Goal: Find specific page/section: Find specific page/section

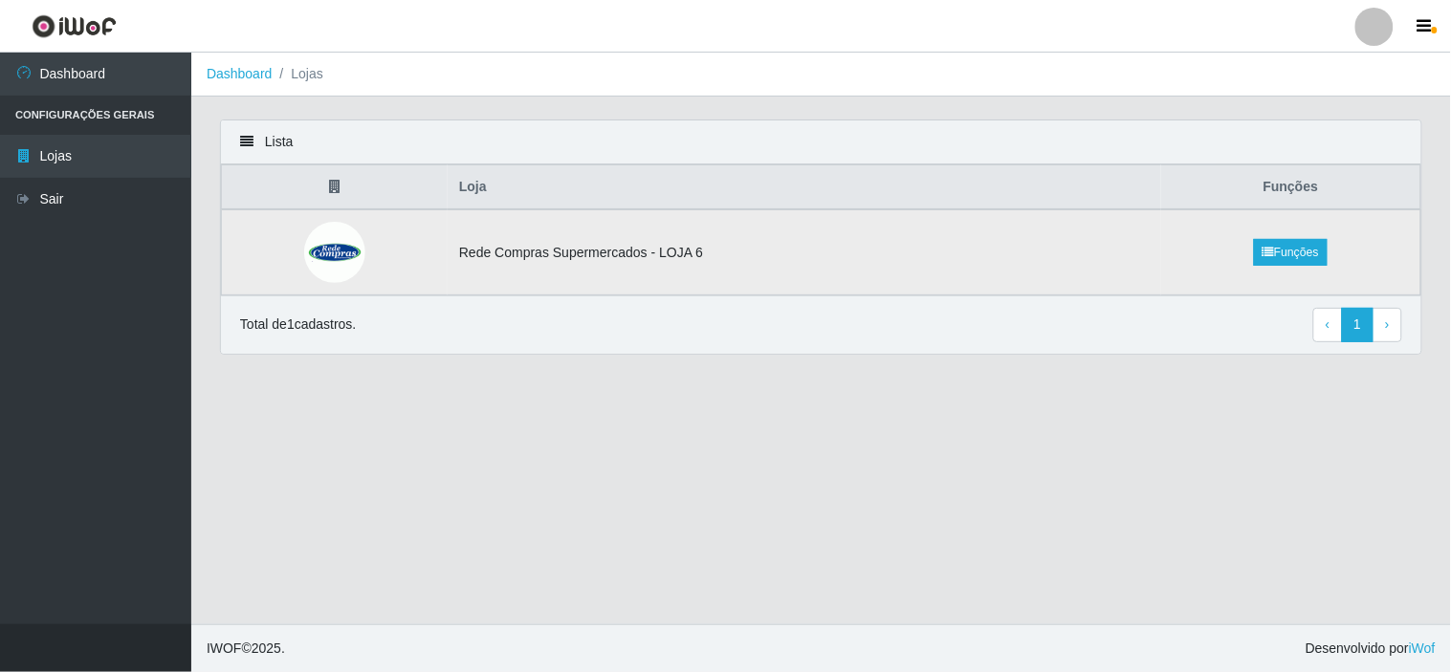
click at [556, 256] on td "Rede Compras Supermercados - LOJA 6" at bounding box center [804, 252] width 713 height 86
click at [336, 246] on img at bounding box center [334, 252] width 61 height 61
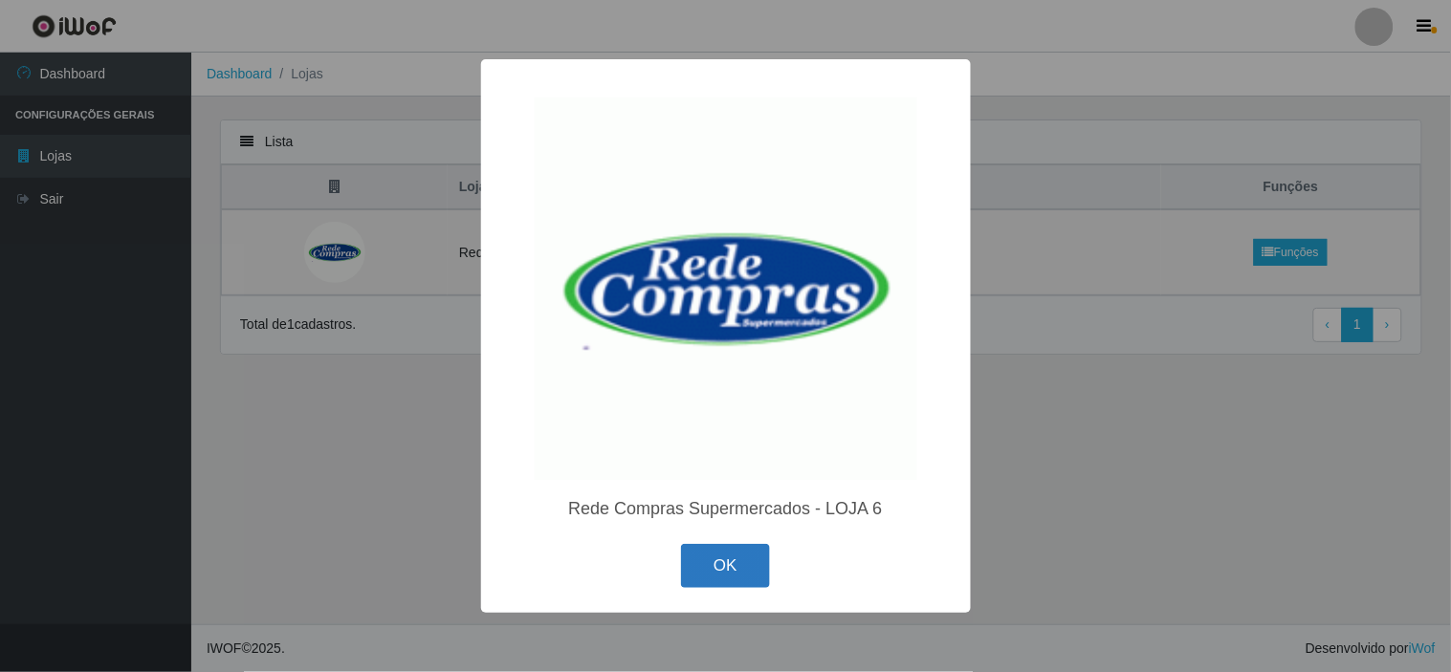
click at [727, 557] on button "OK" at bounding box center [725, 566] width 89 height 45
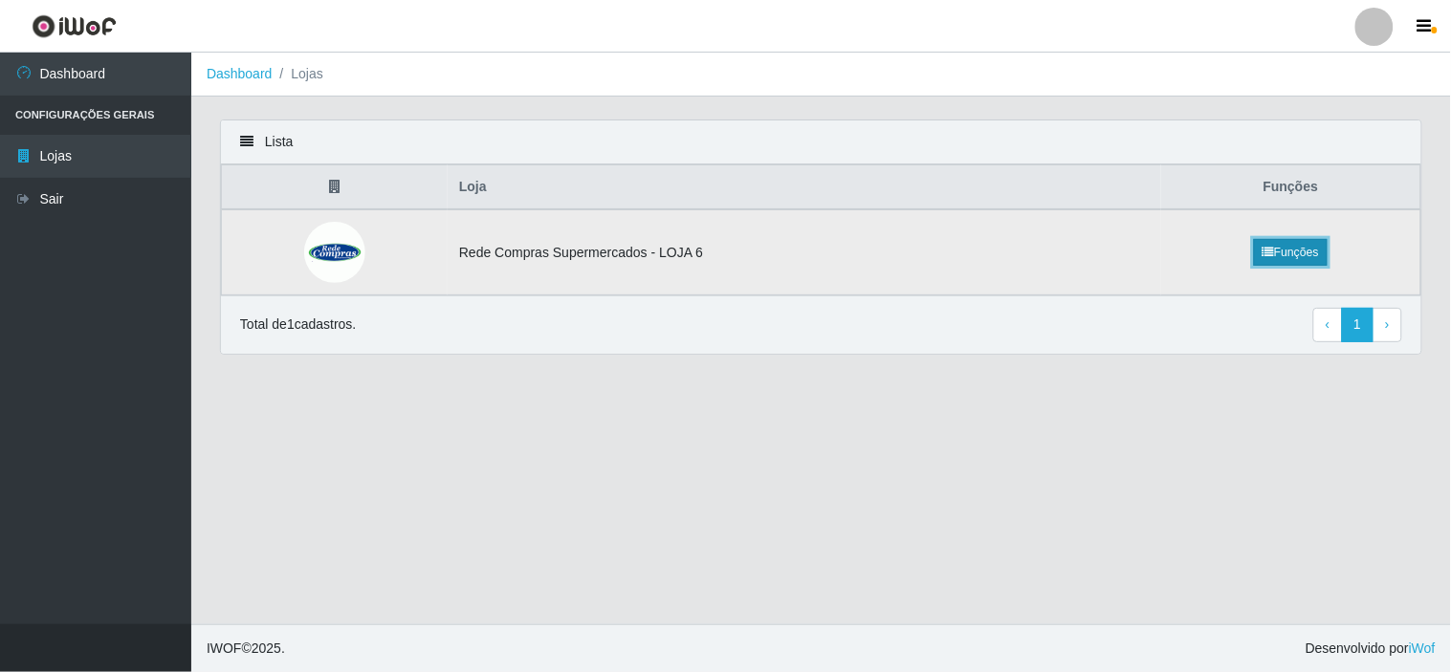
click at [1294, 250] on link "Funções" at bounding box center [1291, 252] width 74 height 27
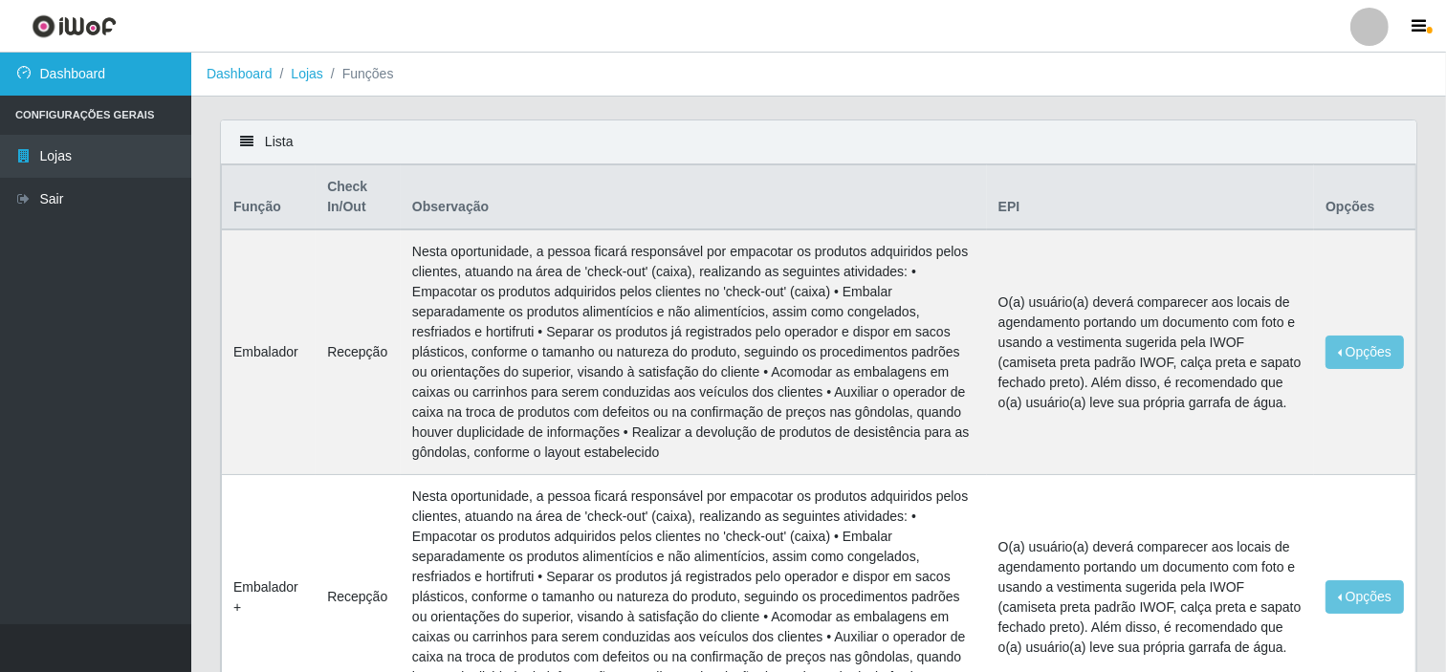
click at [45, 80] on link "Dashboard" at bounding box center [95, 74] width 191 height 43
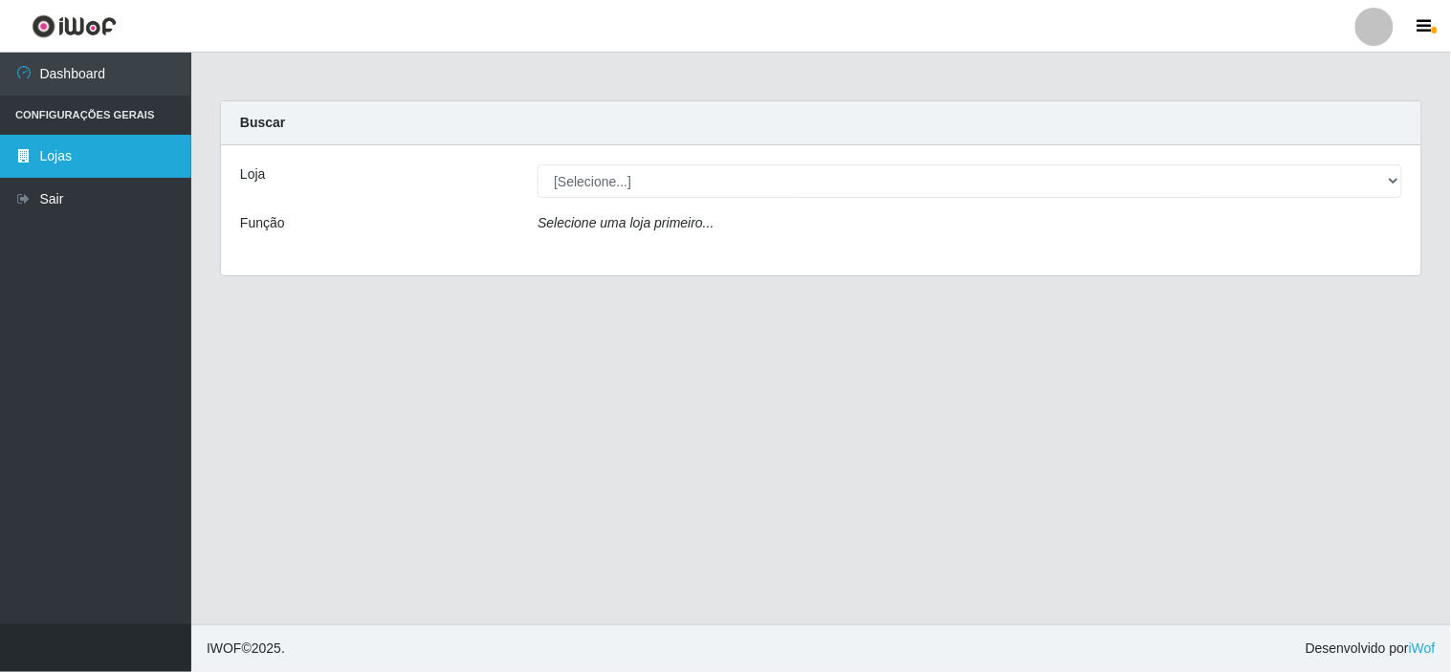
click at [42, 142] on link "Lojas" at bounding box center [95, 156] width 191 height 43
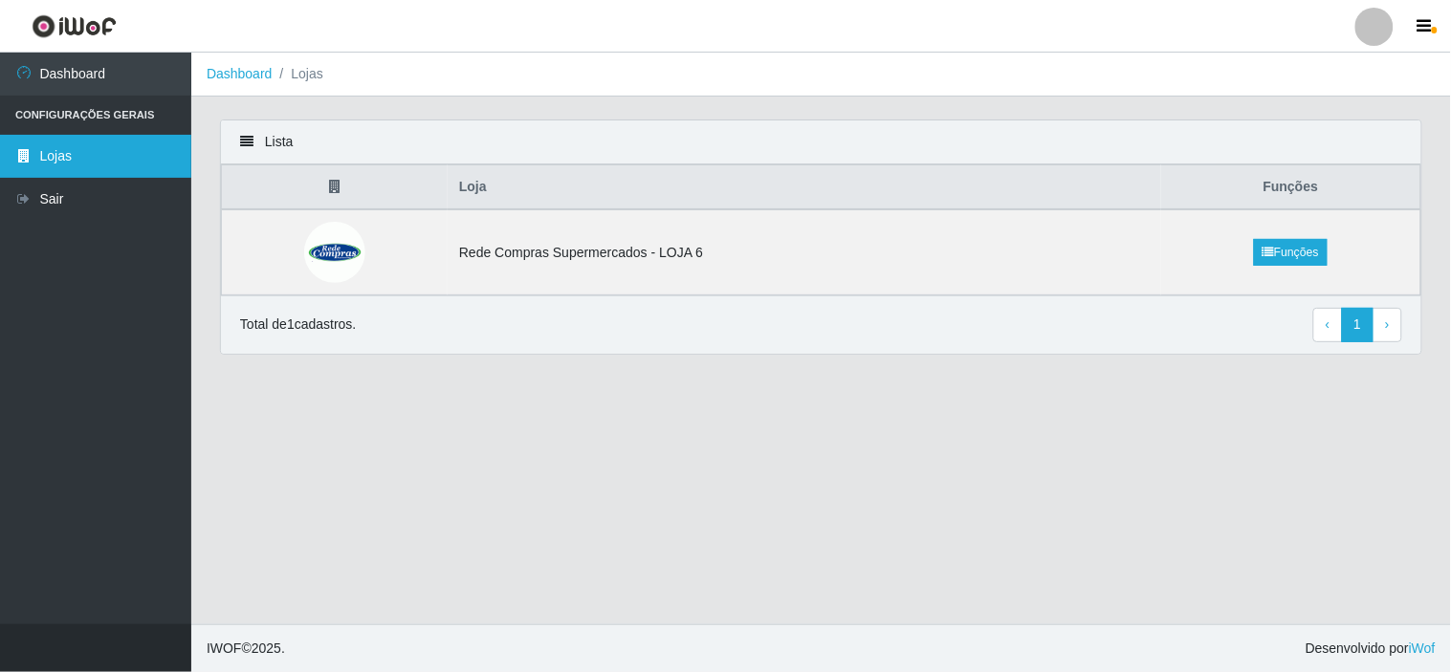
click at [53, 153] on link "Lojas" at bounding box center [95, 156] width 191 height 43
click at [53, 105] on li "Configurações Gerais" at bounding box center [95, 115] width 191 height 39
click at [59, 111] on li "Configurações Gerais" at bounding box center [95, 115] width 191 height 39
click at [367, 250] on td at bounding box center [335, 252] width 227 height 86
click at [319, 254] on img at bounding box center [334, 252] width 61 height 61
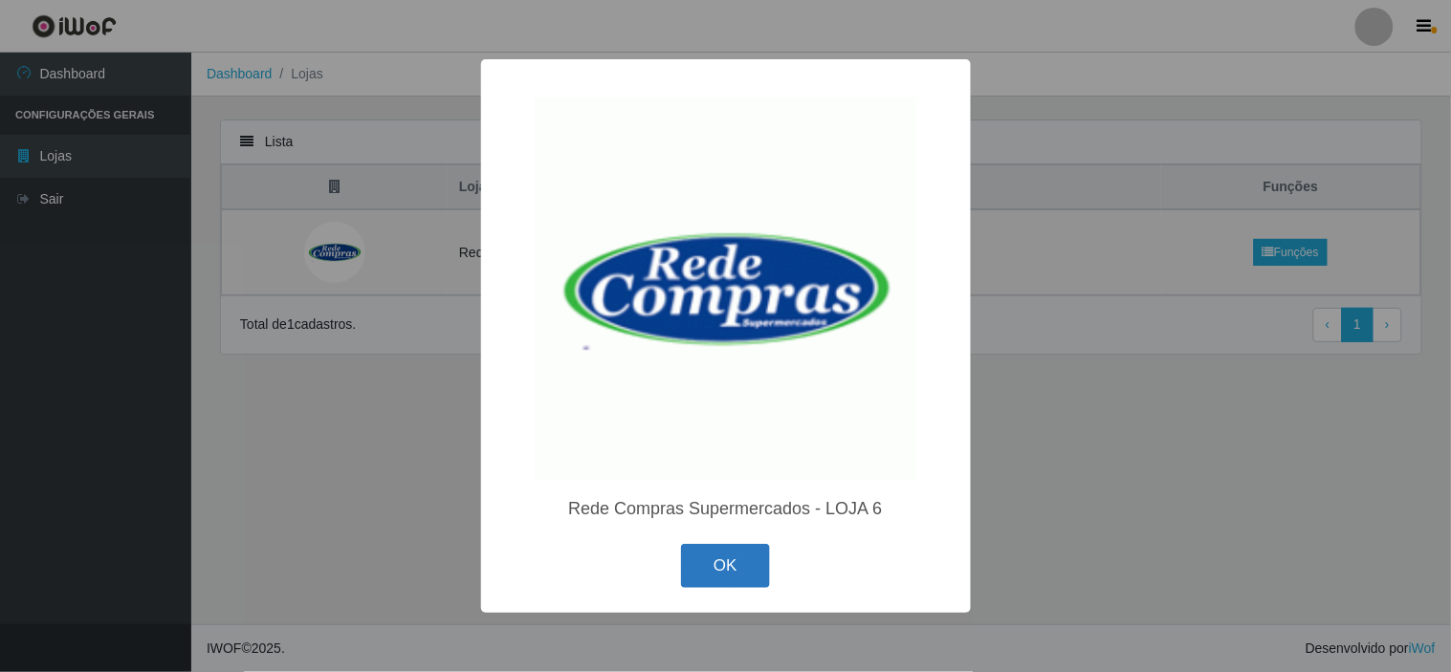
click at [699, 574] on button "OK" at bounding box center [725, 566] width 89 height 45
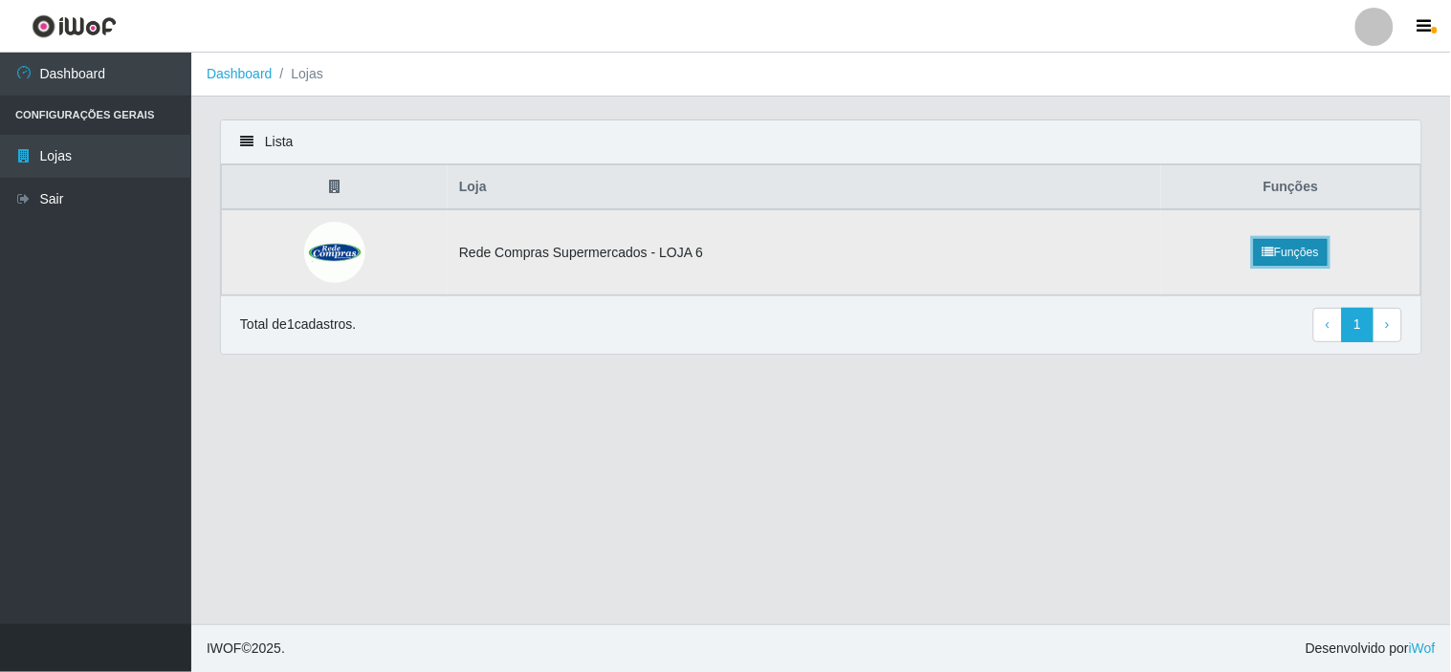
click at [1307, 253] on link "Funções" at bounding box center [1291, 252] width 74 height 27
